Goal: Task Accomplishment & Management: Manage account settings

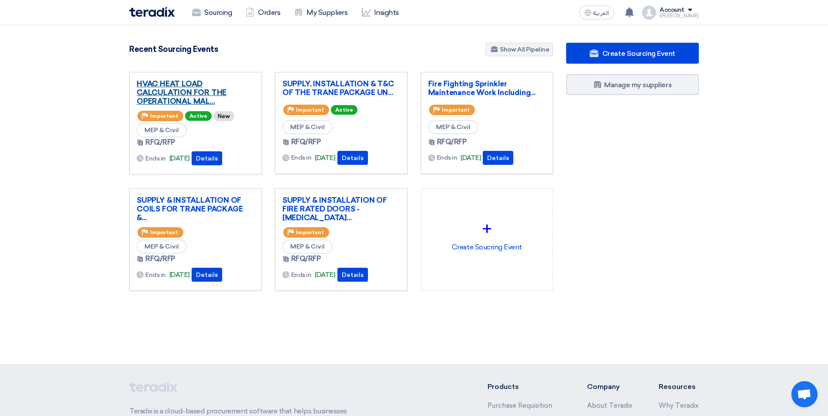
click at [206, 87] on link "HVAC HEAT LOAD CALCULATION FOR THE OPERATIONAL MAL..." at bounding box center [196, 92] width 118 height 26
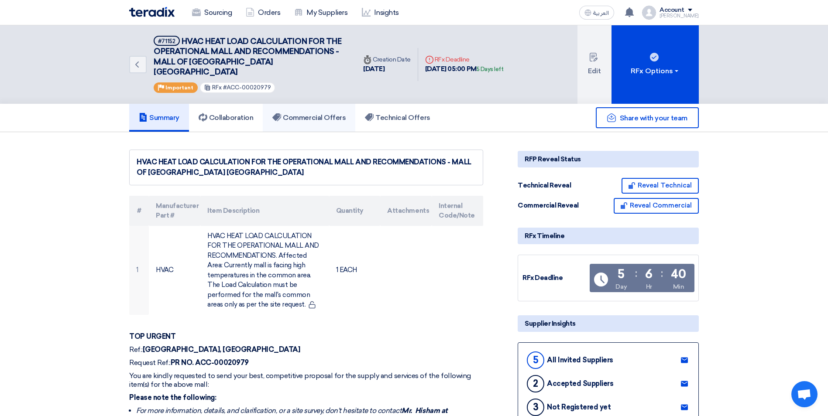
click at [299, 113] on h5 "Commercial Offers" at bounding box center [308, 117] width 73 height 9
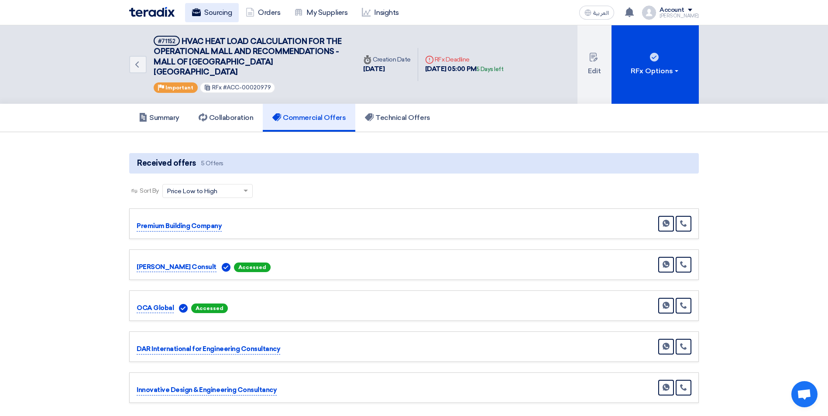
click at [207, 14] on link "Sourcing" at bounding box center [212, 12] width 54 height 19
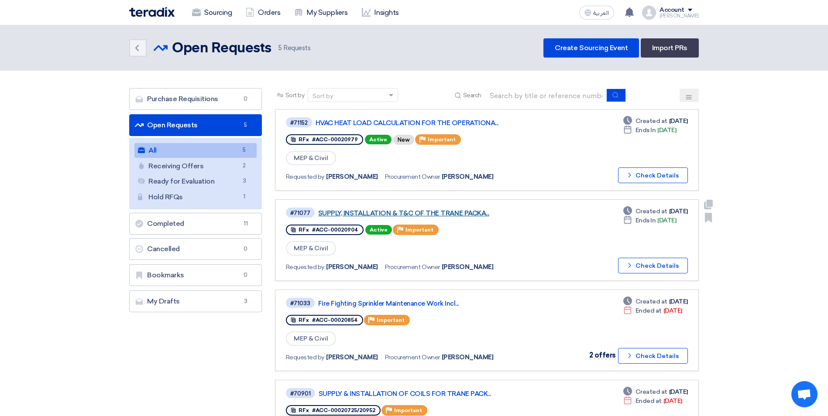
click at [372, 212] on link "SUPPLY, INSTALLATION & T&C OF THE TRANE PACKA..." at bounding box center [427, 213] width 218 height 8
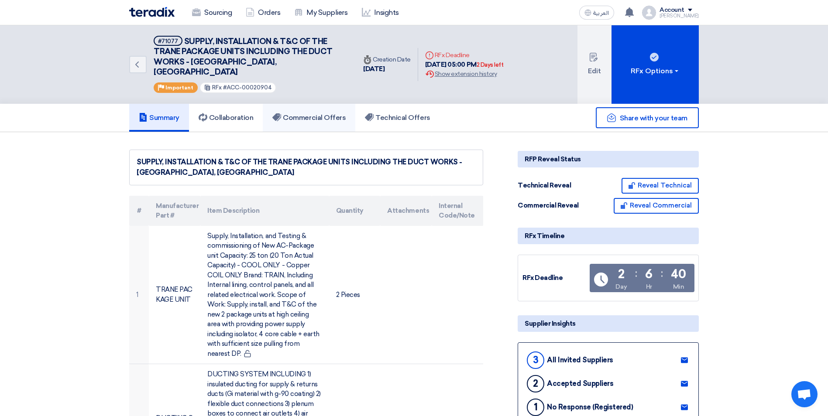
click at [311, 113] on h5 "Commercial Offers" at bounding box center [308, 117] width 73 height 9
